Goal: Information Seeking & Learning: Understand process/instructions

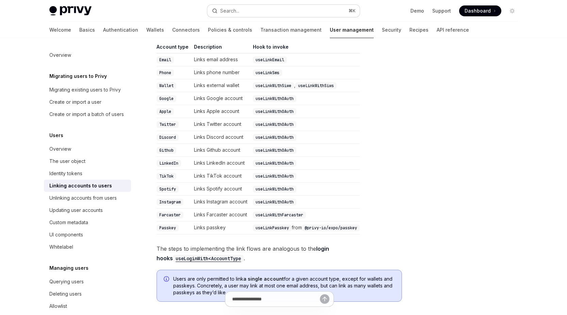
scroll to position [70, 0]
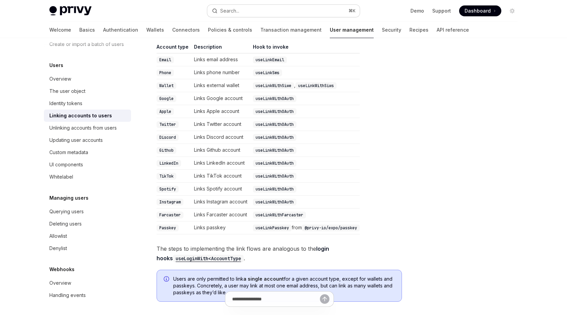
click at [311, 13] on button "Search... ⌘ K" at bounding box center [283, 11] width 152 height 12
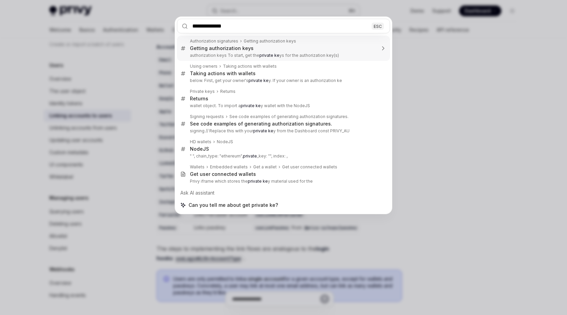
type input "**********"
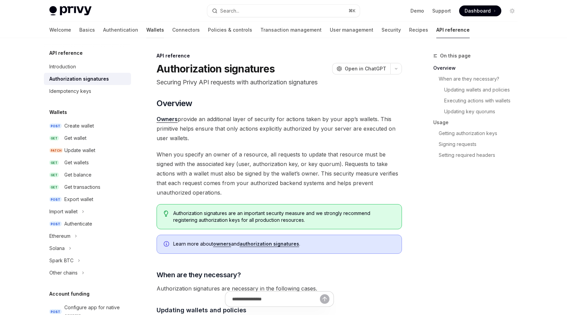
click at [146, 27] on link "Wallets" at bounding box center [155, 30] width 18 height 16
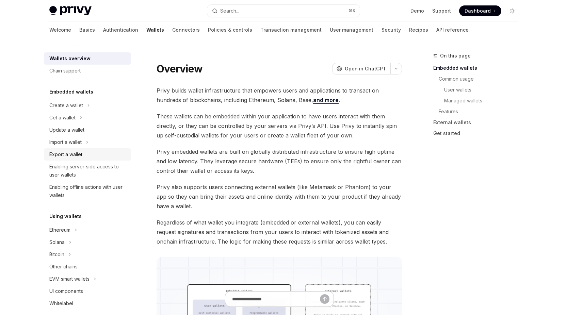
click at [78, 154] on div "Export a wallet" at bounding box center [65, 154] width 33 height 8
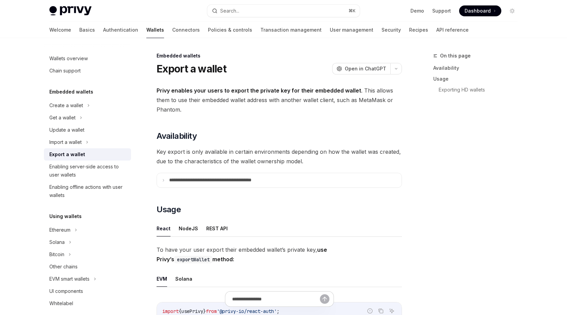
type textarea "*"
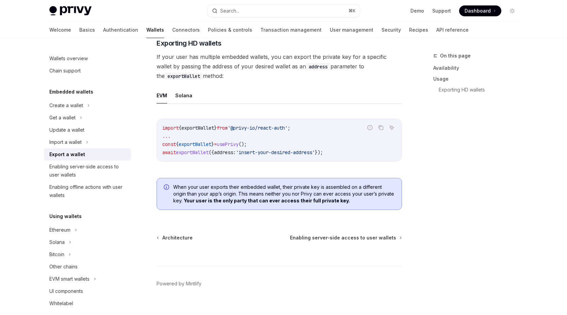
scroll to position [682, 0]
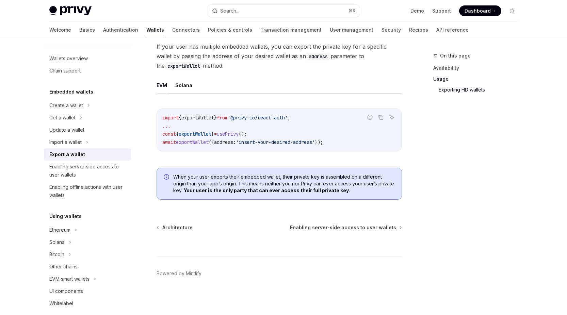
click at [199, 116] on span "exportWallet" at bounding box center [197, 118] width 33 height 6
copy span "exportWallet"
click at [241, 13] on button "Search... ⌘ K" at bounding box center [283, 11] width 152 height 12
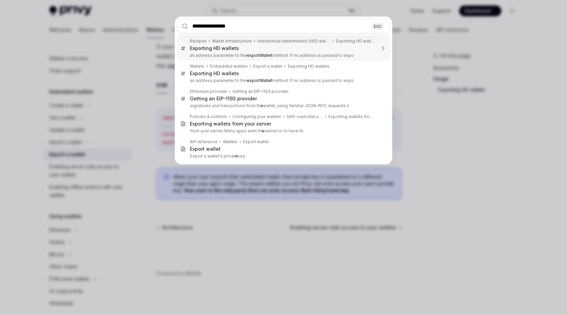
type input "**********"
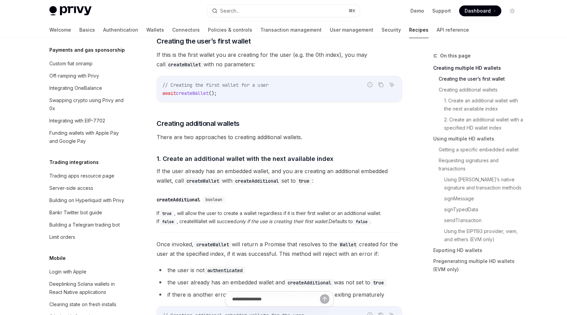
scroll to position [267, 0]
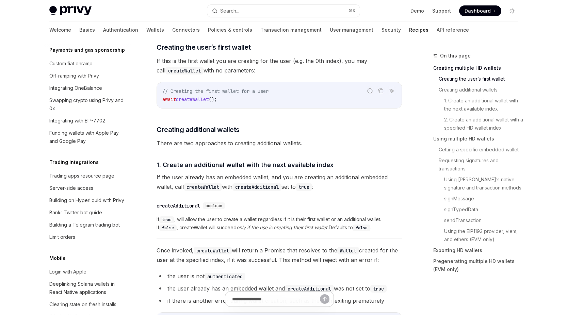
type textarea "*"
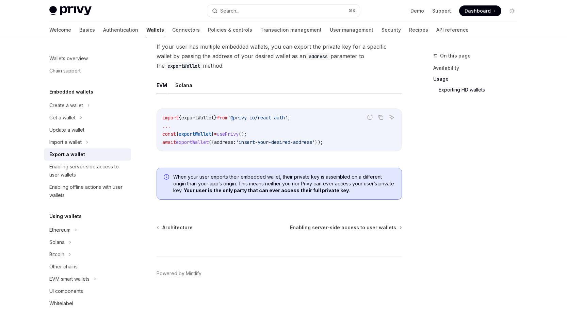
scroll to position [682, 0]
drag, startPoint x: 265, startPoint y: 134, endPoint x: 165, endPoint y: 127, distance: 101.0
click at [164, 128] on code "import { exportWallet } from '@privy-io/react-auth' ; ... const { exportWallet …" at bounding box center [279, 130] width 234 height 33
copy code ".. const { exportWallet } = usePrivy ();"
